Goal: Information Seeking & Learning: Find specific fact

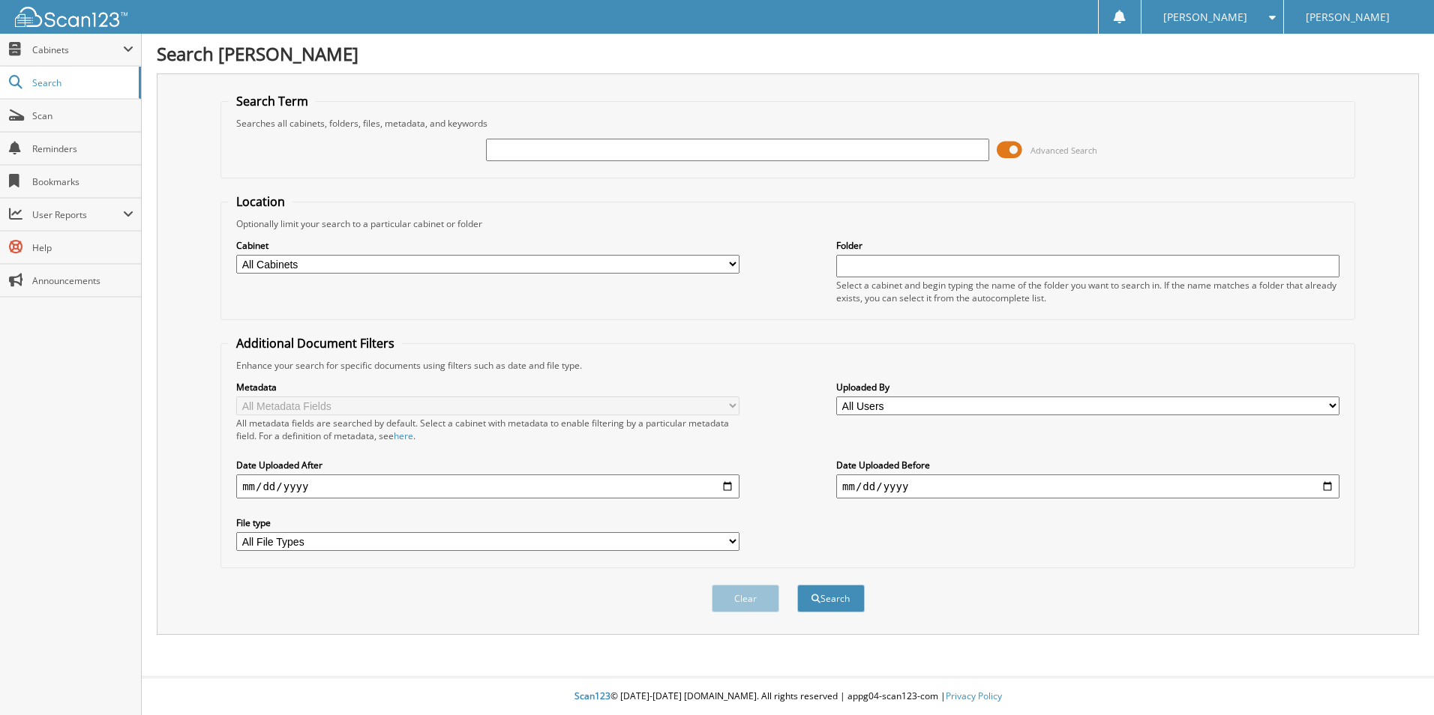
click at [541, 151] on input "text" at bounding box center [737, 150] width 503 height 22
paste input "1FTFW5LDXSFB36494"
type input "1FTFW5LDXSFB36494"
click at [835, 606] on button "Search" at bounding box center [830, 599] width 67 height 28
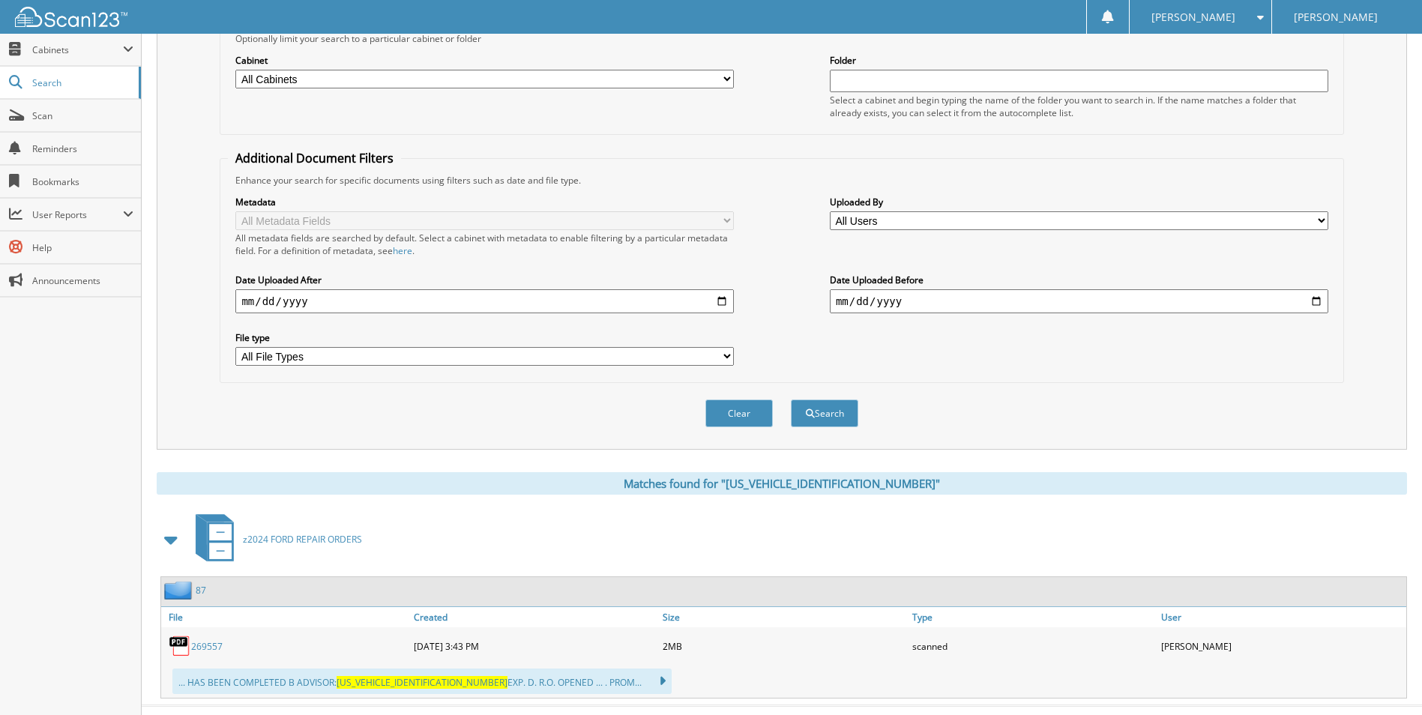
scroll to position [214, 0]
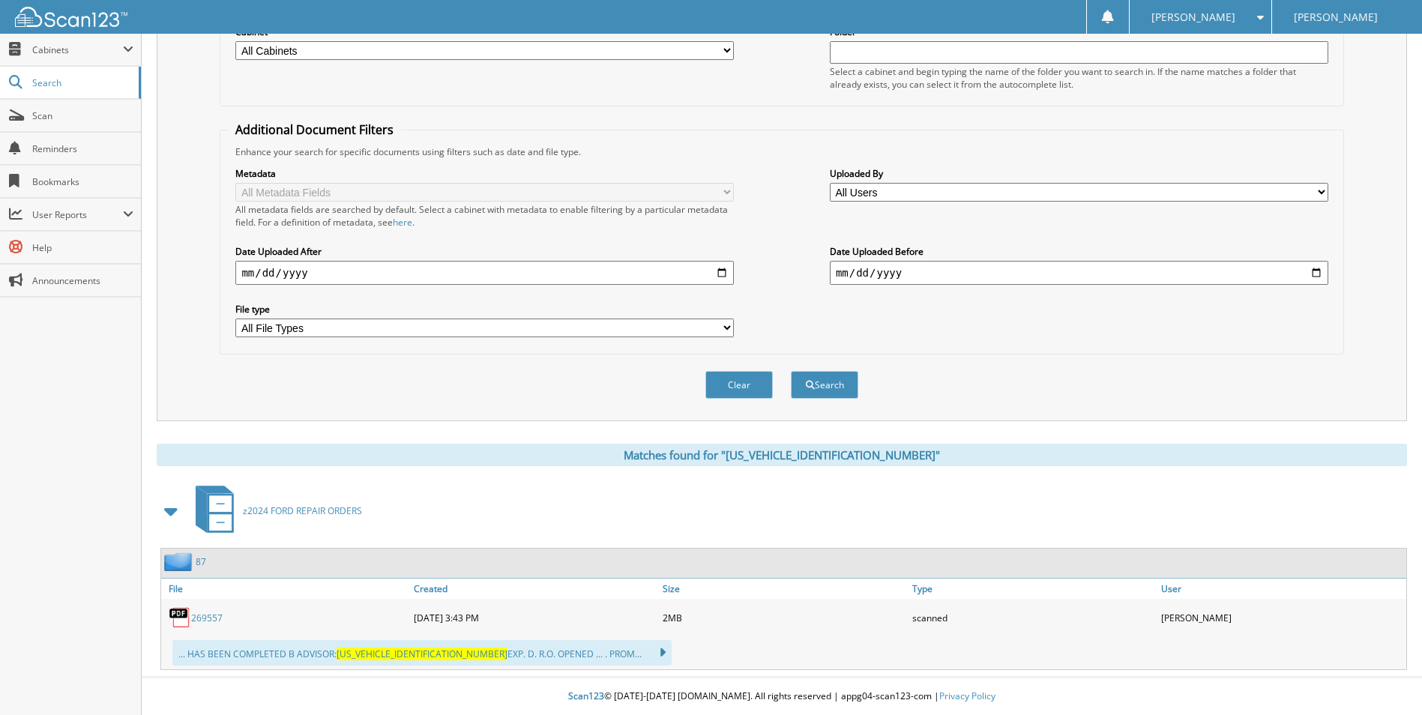
click at [217, 617] on link "269557" at bounding box center [206, 618] width 31 height 13
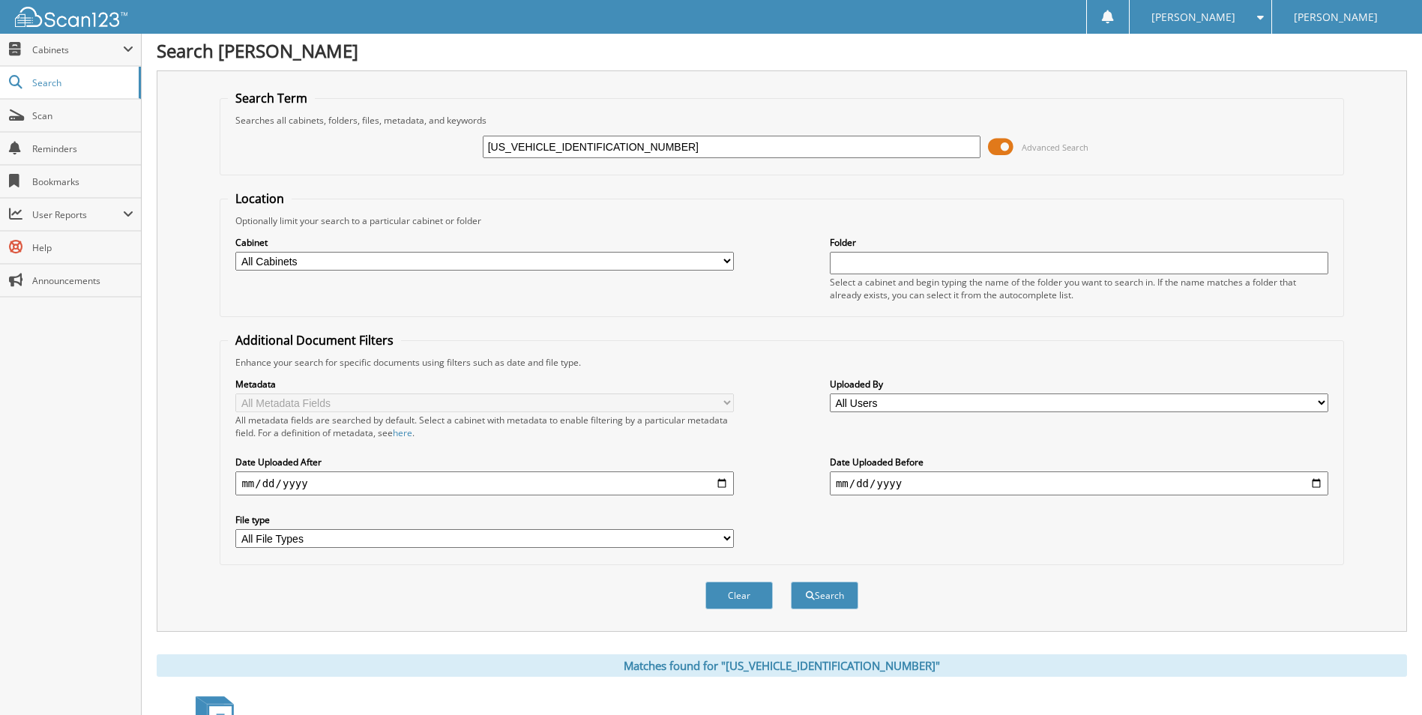
scroll to position [0, 0]
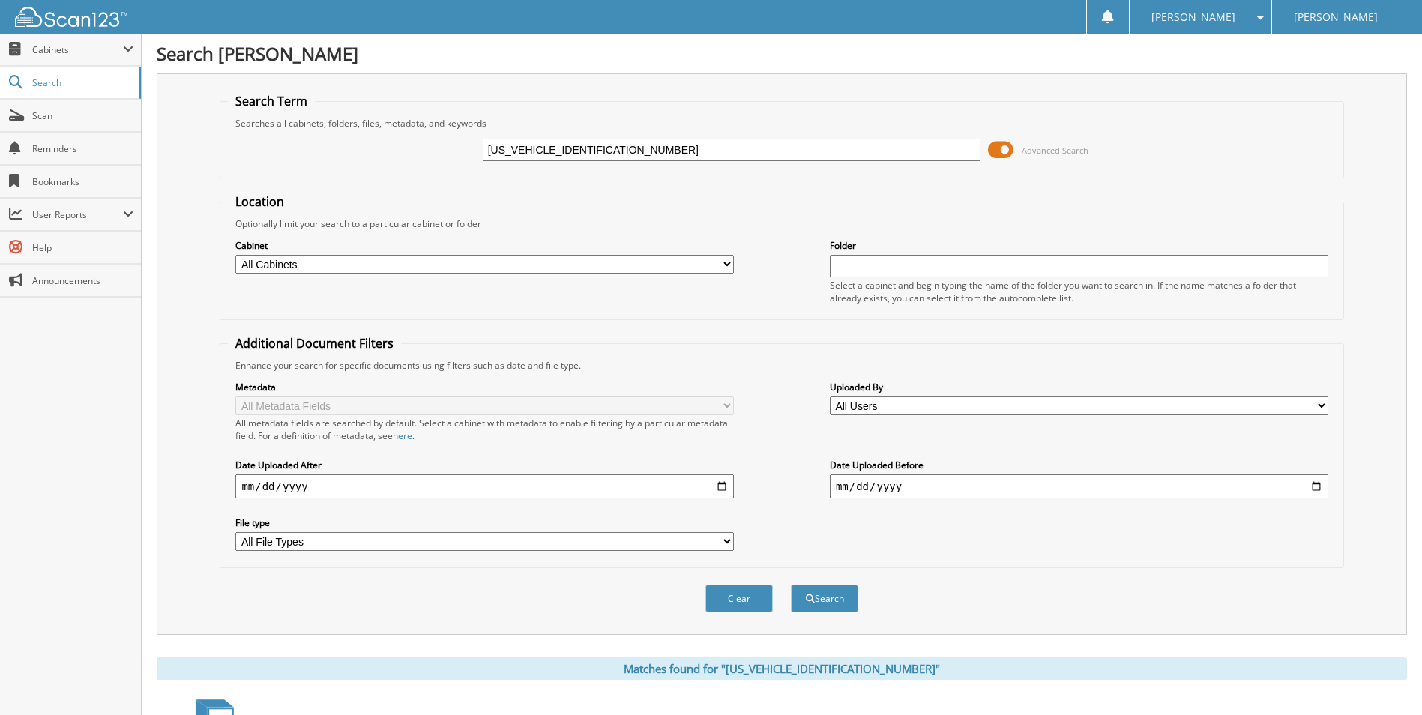
drag, startPoint x: 412, startPoint y: 145, endPoint x: 202, endPoint y: 110, distance: 213.6
click at [206, 114] on div "Search Term Searches all cabinets, folders, files, metadata, and keywords 1FTFW…" at bounding box center [782, 354] width 1251 height 562
type input "[PERSON_NAME] homes"
click at [814, 601] on button "Search" at bounding box center [824, 599] width 67 height 28
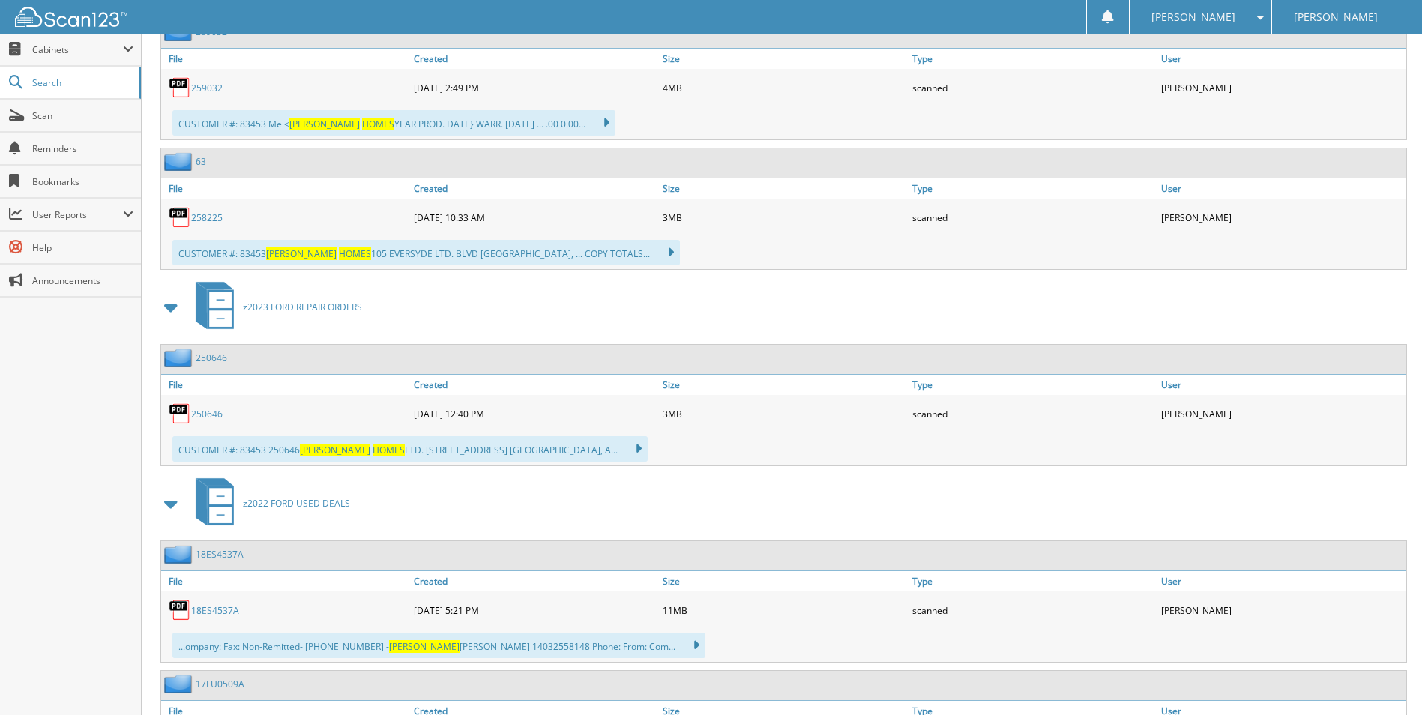
scroll to position [1275, 0]
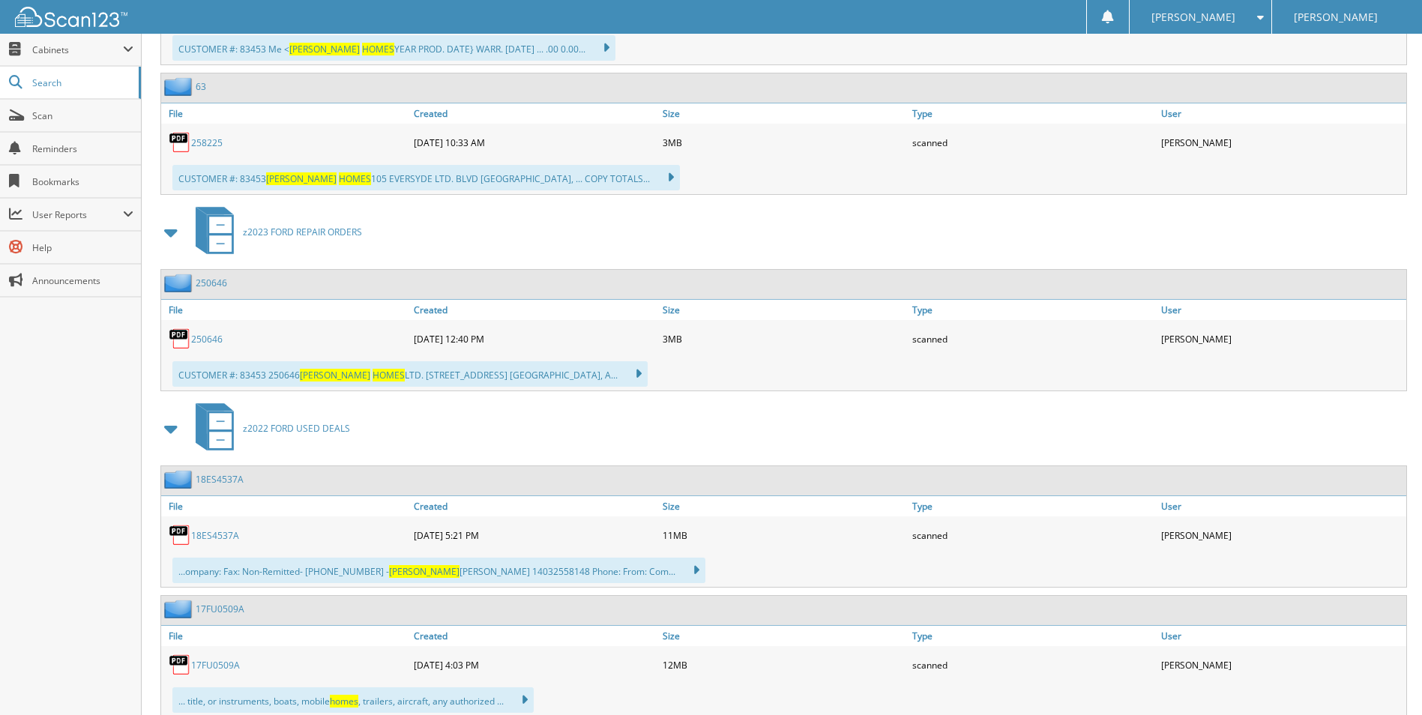
click at [202, 341] on link "250646" at bounding box center [206, 339] width 31 height 13
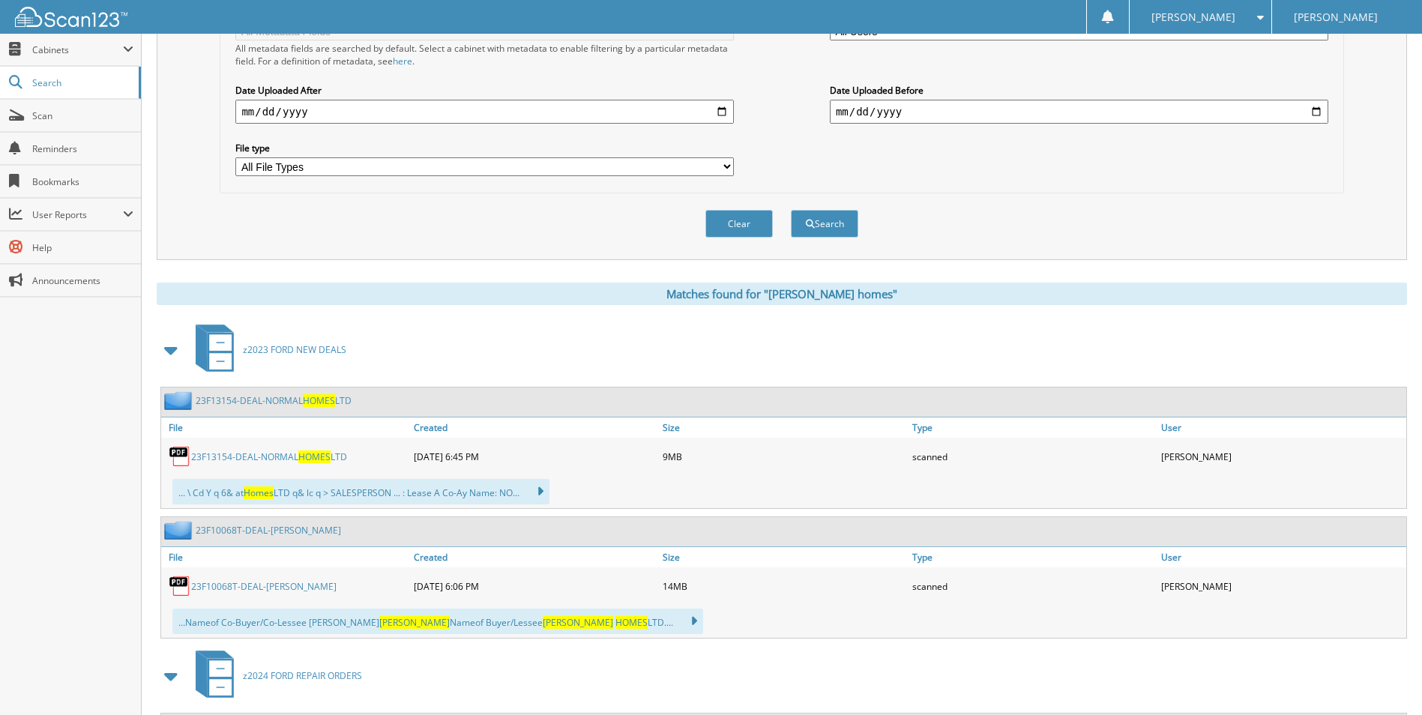
scroll to position [0, 0]
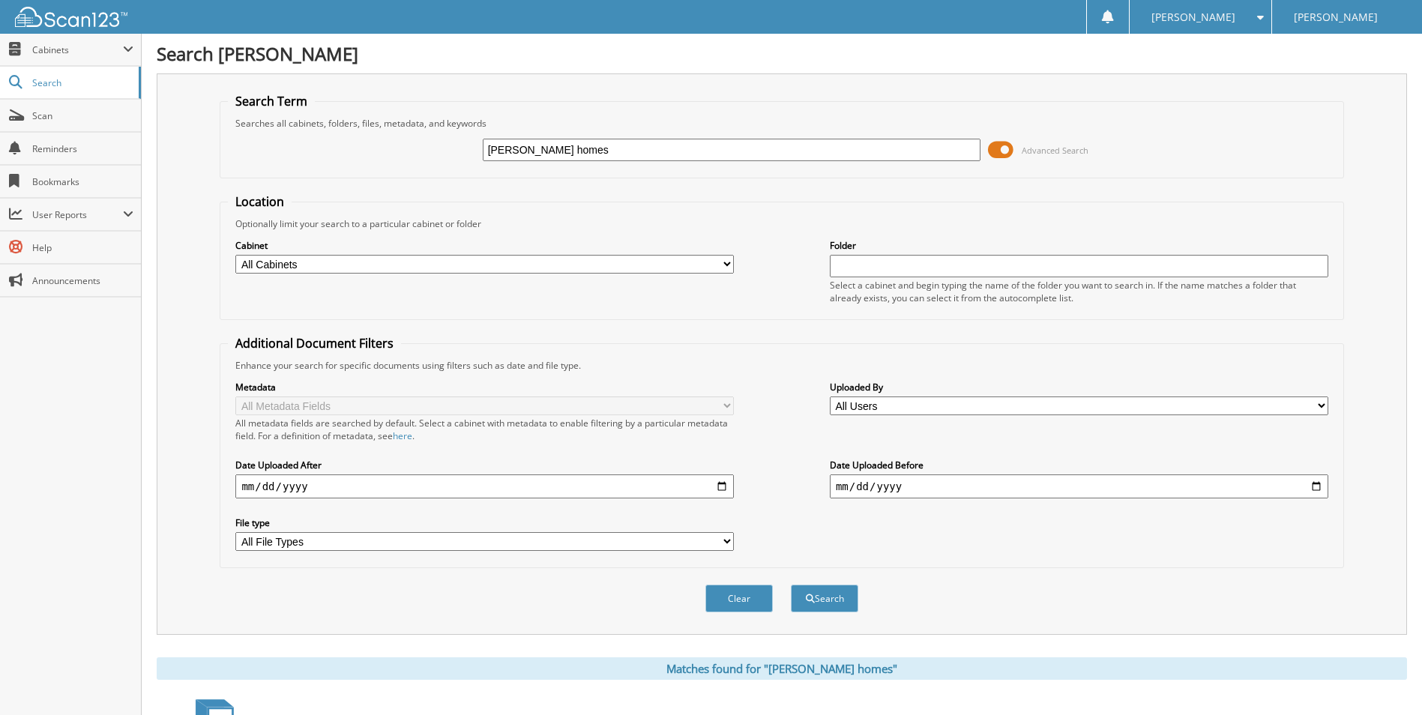
click at [621, 149] on input "[PERSON_NAME] homes" at bounding box center [732, 150] width 499 height 22
type input "[PERSON_NAME] homes ltd"
click at [844, 609] on button "Search" at bounding box center [824, 599] width 67 height 28
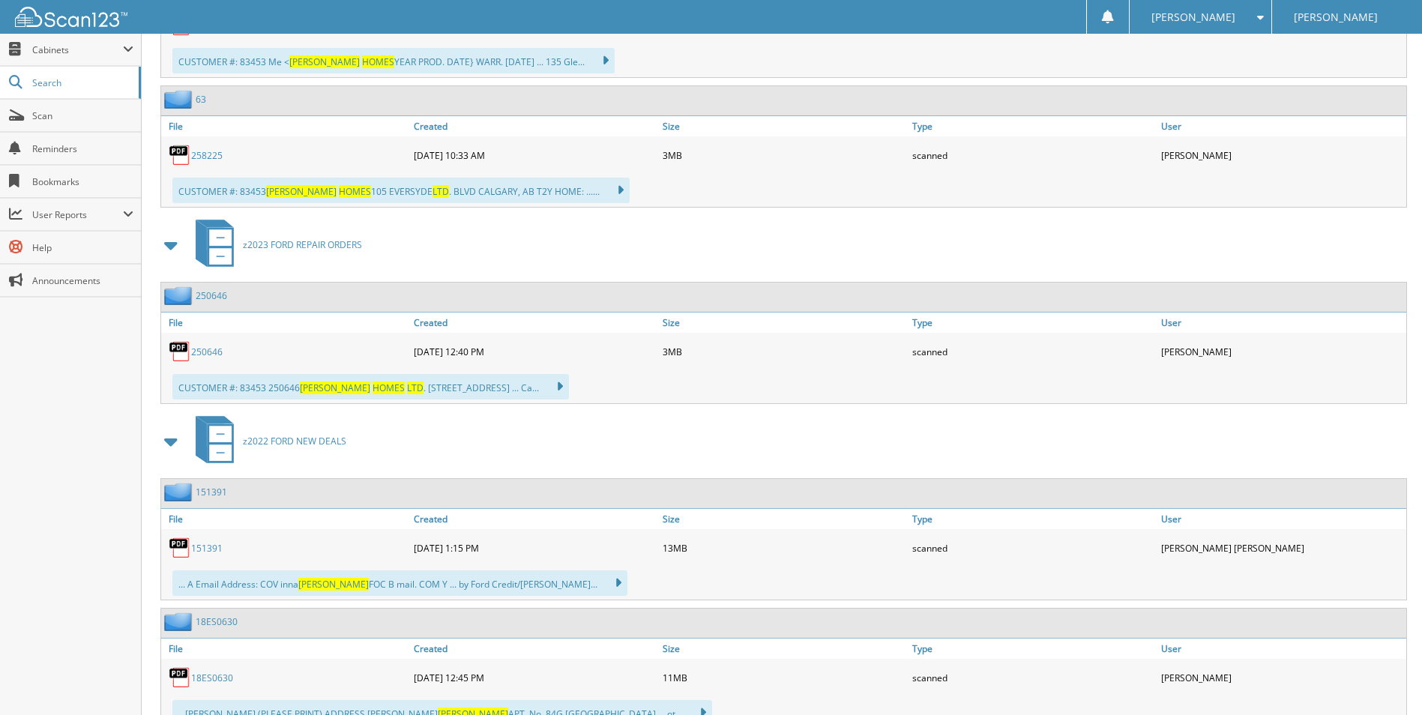
scroll to position [1425, 0]
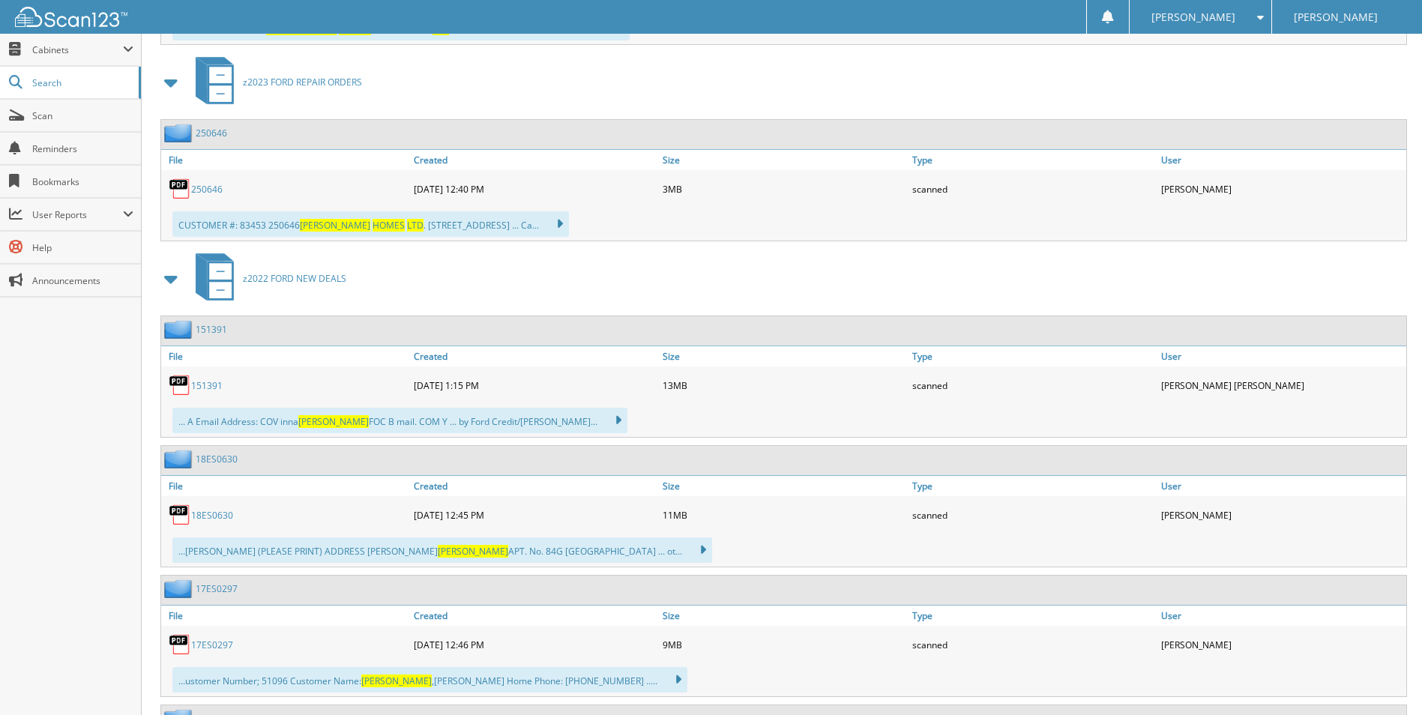
click at [203, 185] on link "250646" at bounding box center [206, 189] width 31 height 13
